Goal: Information Seeking & Learning: Learn about a topic

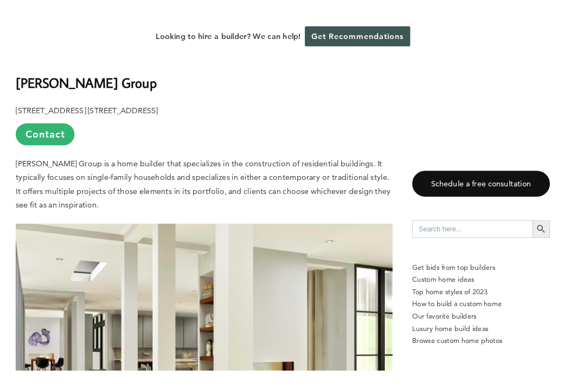
scroll to position [650, 0]
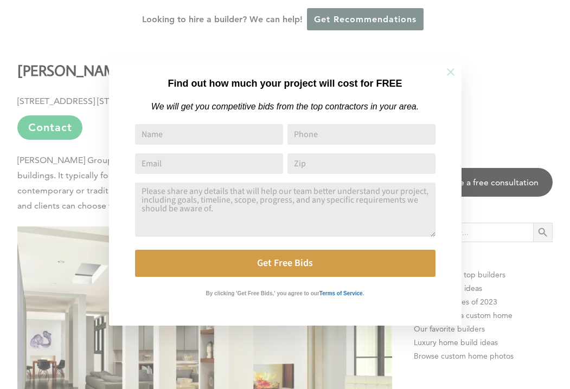
click at [449, 73] on icon at bounding box center [451, 72] width 8 height 8
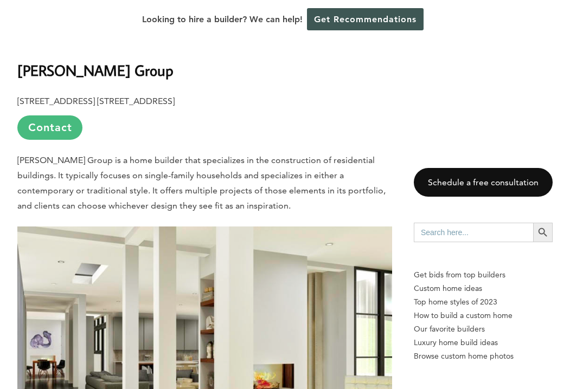
click at [61, 132] on link "Contact" at bounding box center [49, 128] width 65 height 24
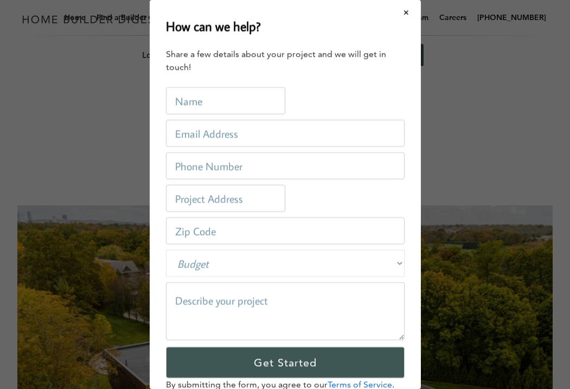
scroll to position [35, 0]
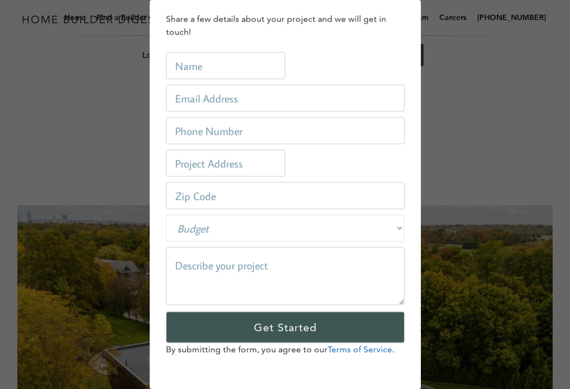
click at [456, 42] on div "How can we help? Share a few details about your project and we will get in touc…" at bounding box center [285, 194] width 570 height 389
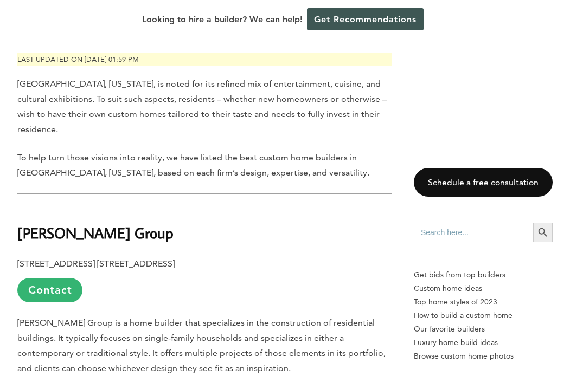
scroll to position [464, 0]
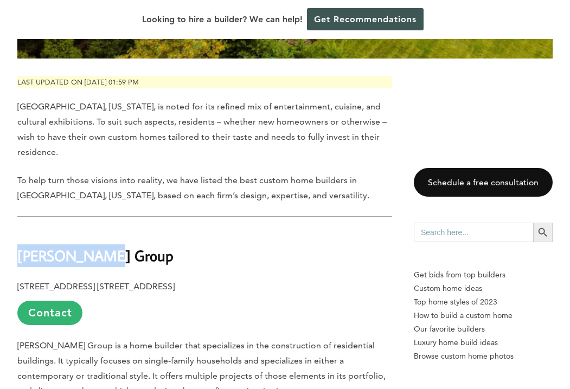
drag, startPoint x: 21, startPoint y: 259, endPoint x: 101, endPoint y: 259, distance: 80.3
click at [102, 259] on h2 "[PERSON_NAME] Group" at bounding box center [204, 248] width 375 height 37
copy b "[PERSON_NAME] Group"
click at [144, 267] on h2 "[PERSON_NAME] Group" at bounding box center [204, 248] width 375 height 37
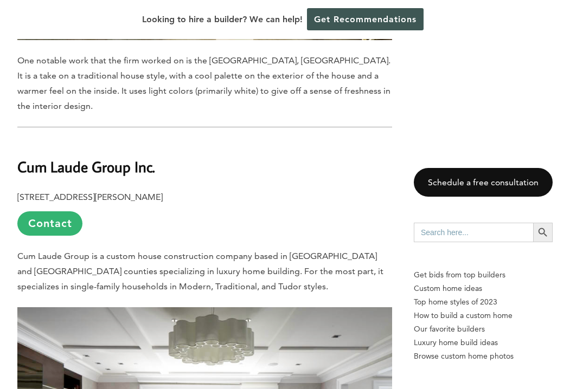
scroll to position [1088, 0]
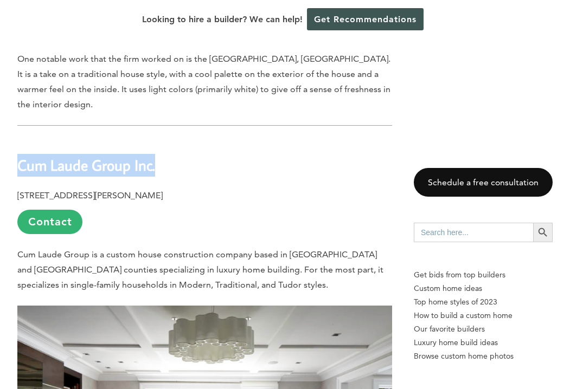
drag, startPoint x: 20, startPoint y: 148, endPoint x: 163, endPoint y: 149, distance: 142.6
click at [163, 149] on h2 "Cum Laude Group Inc." at bounding box center [204, 157] width 375 height 37
copy b "Cum Laude Group Inc."
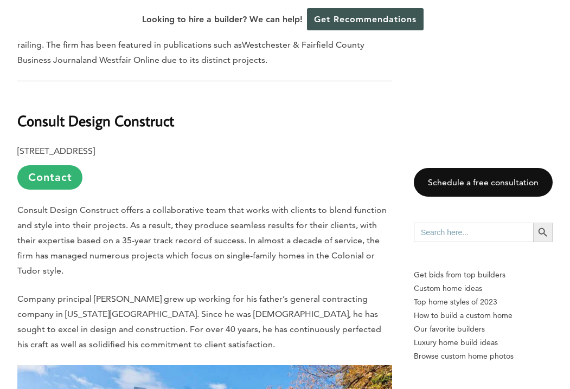
scroll to position [1725, 0]
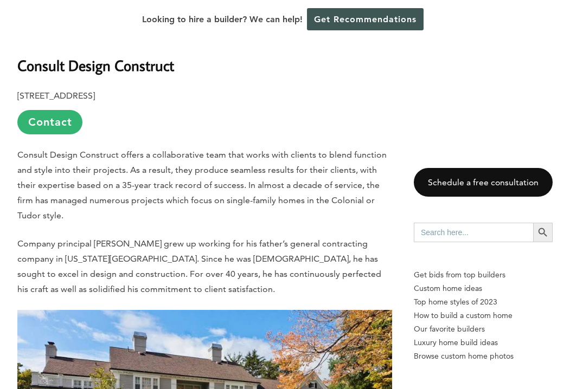
click at [121, 56] on b "Consult Design Construct" at bounding box center [95, 65] width 157 height 19
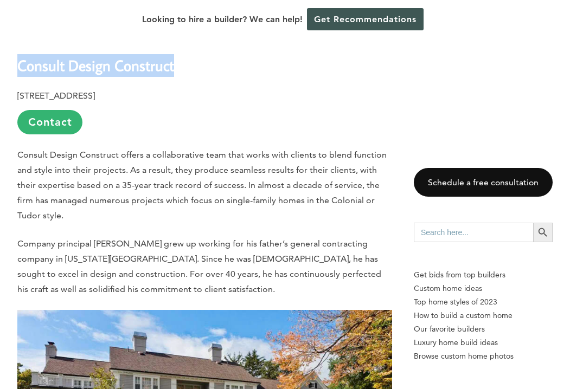
click at [121, 56] on b "Consult Design Construct" at bounding box center [95, 65] width 157 height 19
copy div "Consult Design Construct"
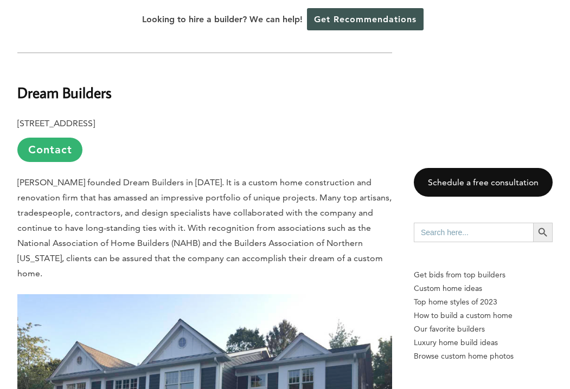
scroll to position [2287, 0]
